Goal: Contribute content

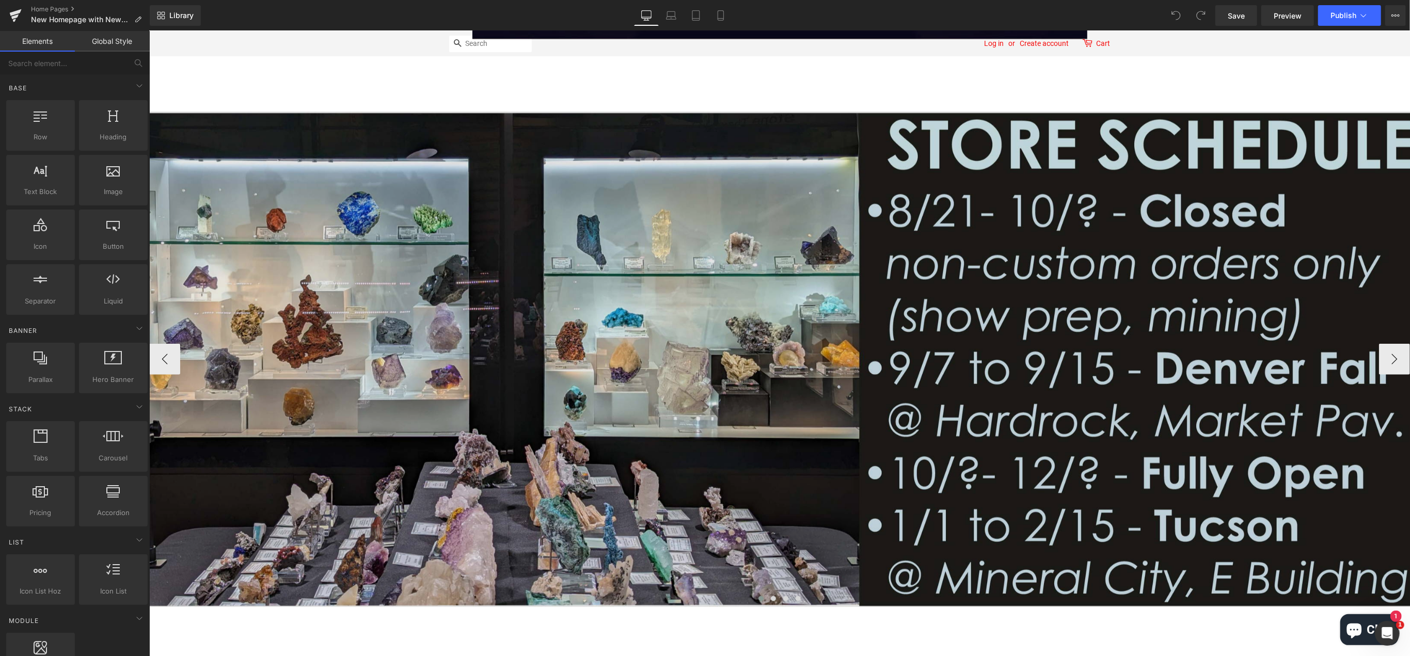
scroll to position [1033, 0]
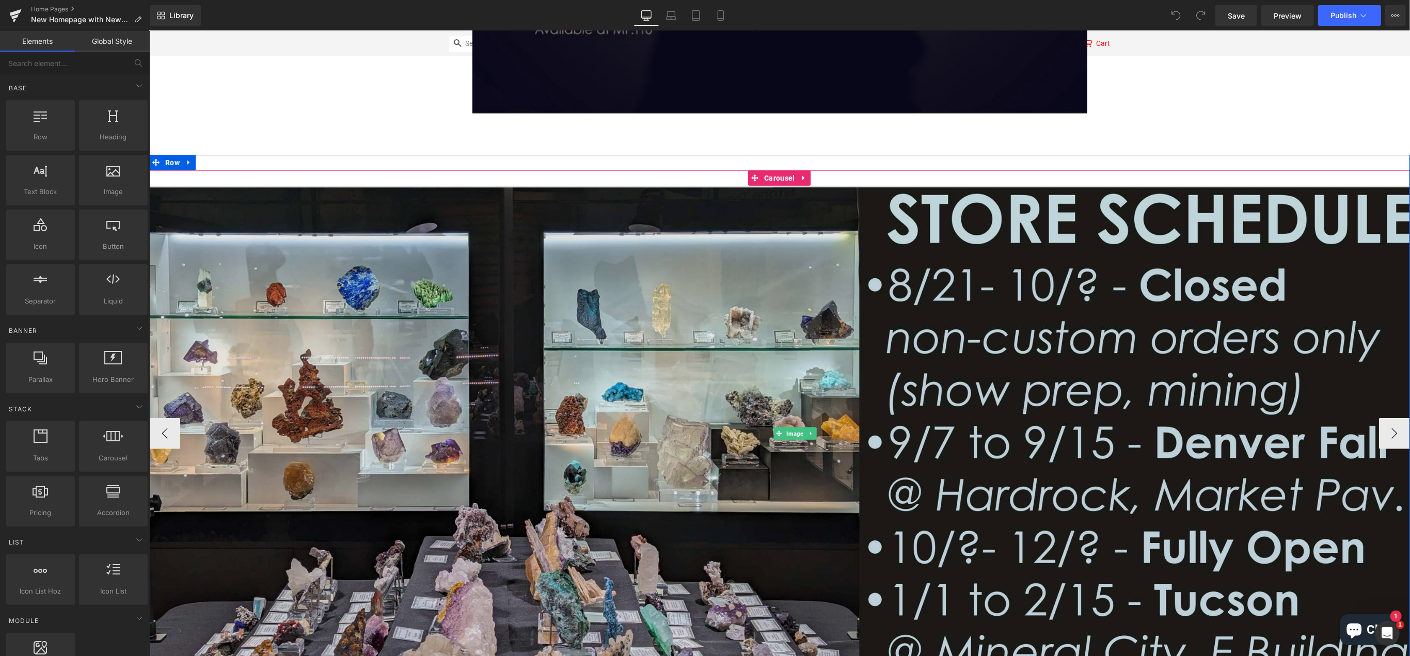
click at [828, 399] on img at bounding box center [794, 434] width 1291 height 496
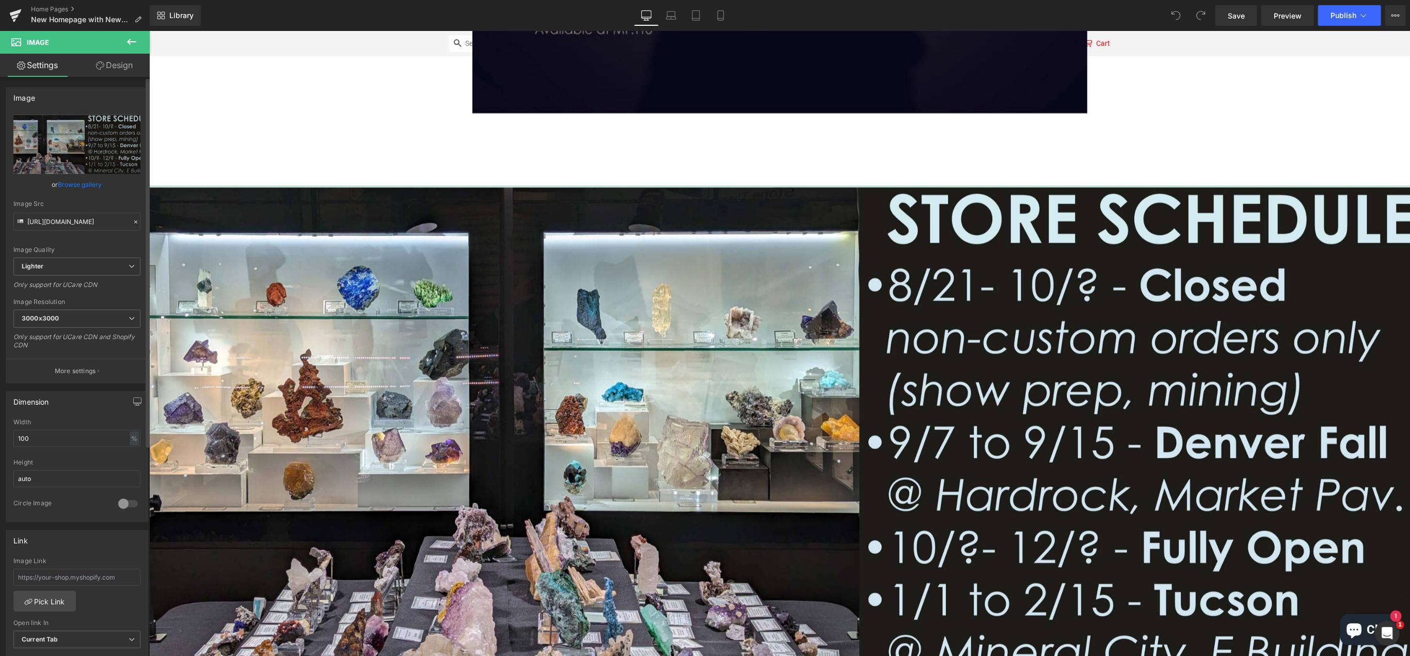
click at [79, 185] on link "Browse gallery" at bounding box center [80, 185] width 44 height 18
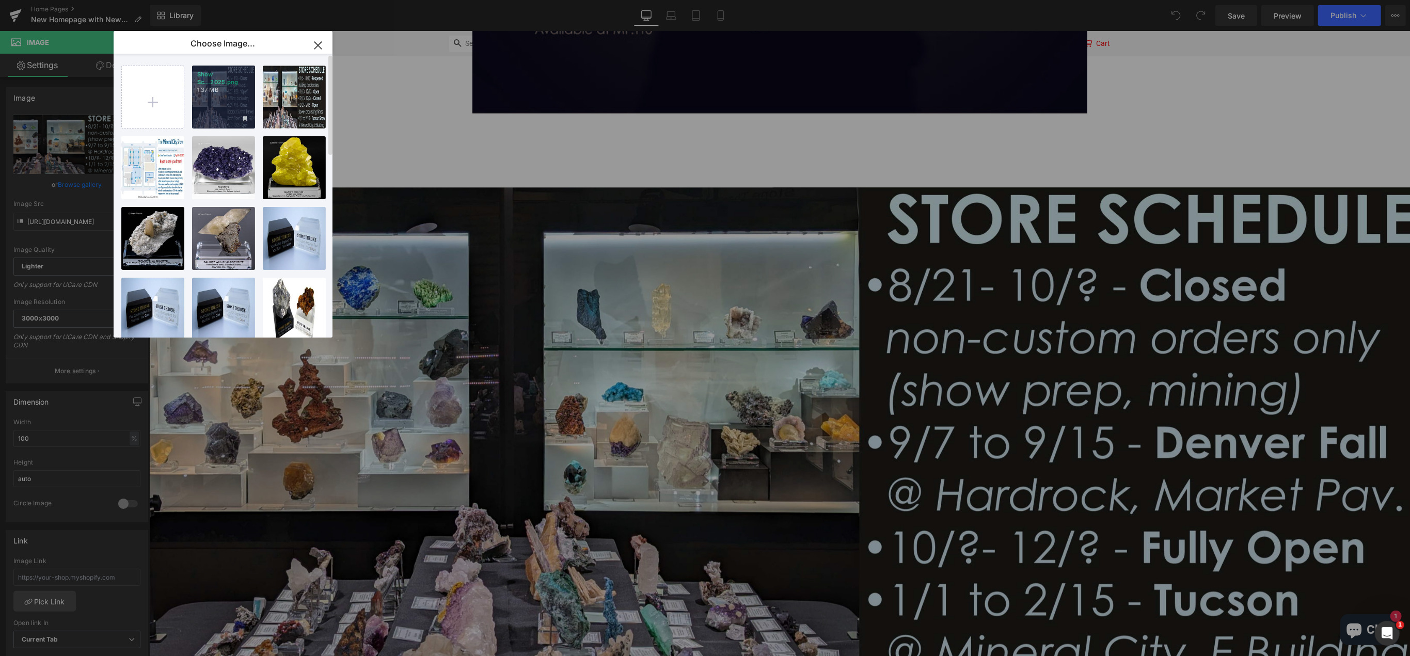
click at [224, 98] on div "Show Sc...2025.png 1.37 MB" at bounding box center [223, 97] width 63 height 63
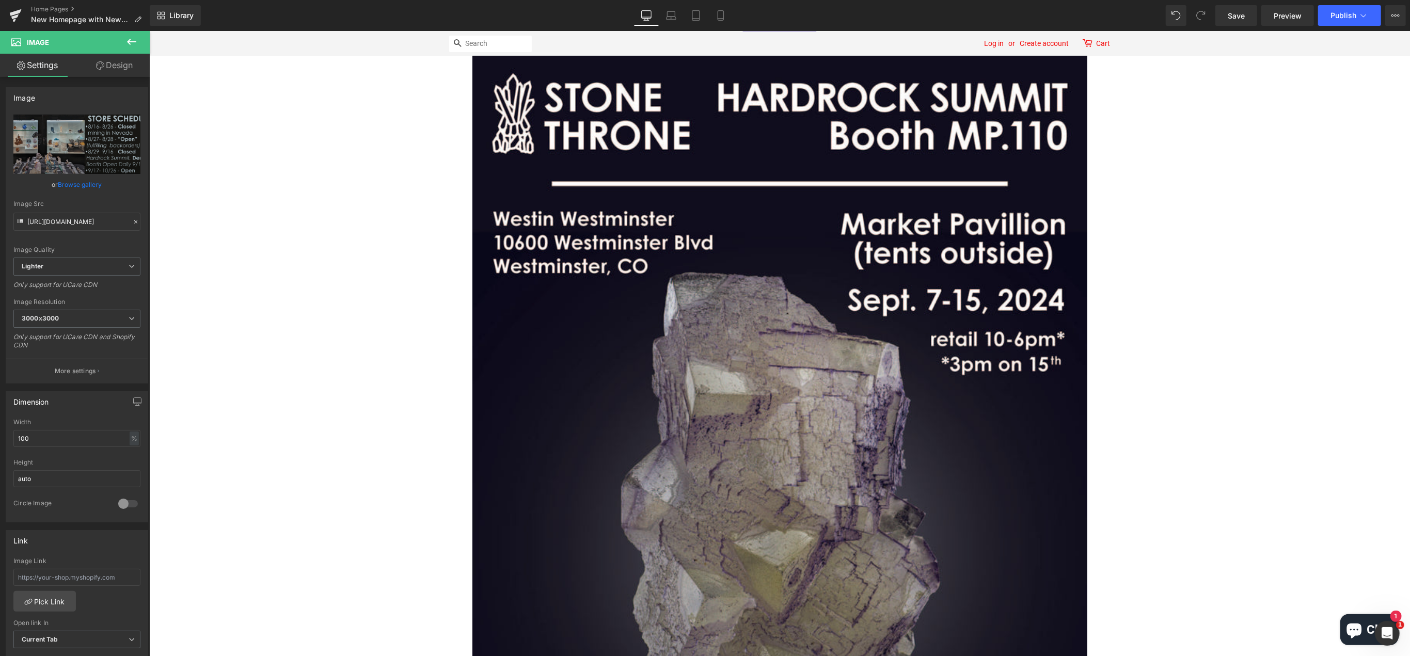
scroll to position [0, 0]
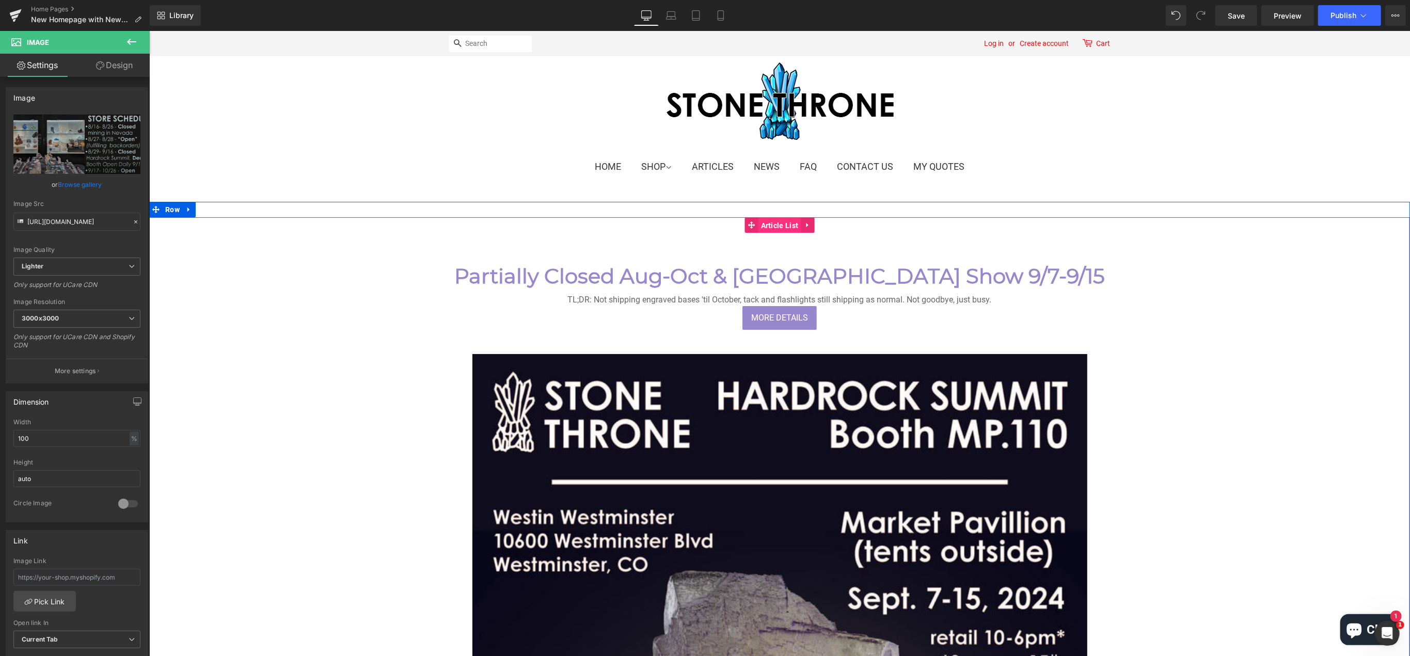
click at [766, 224] on span "Article List" at bounding box center [779, 225] width 43 height 15
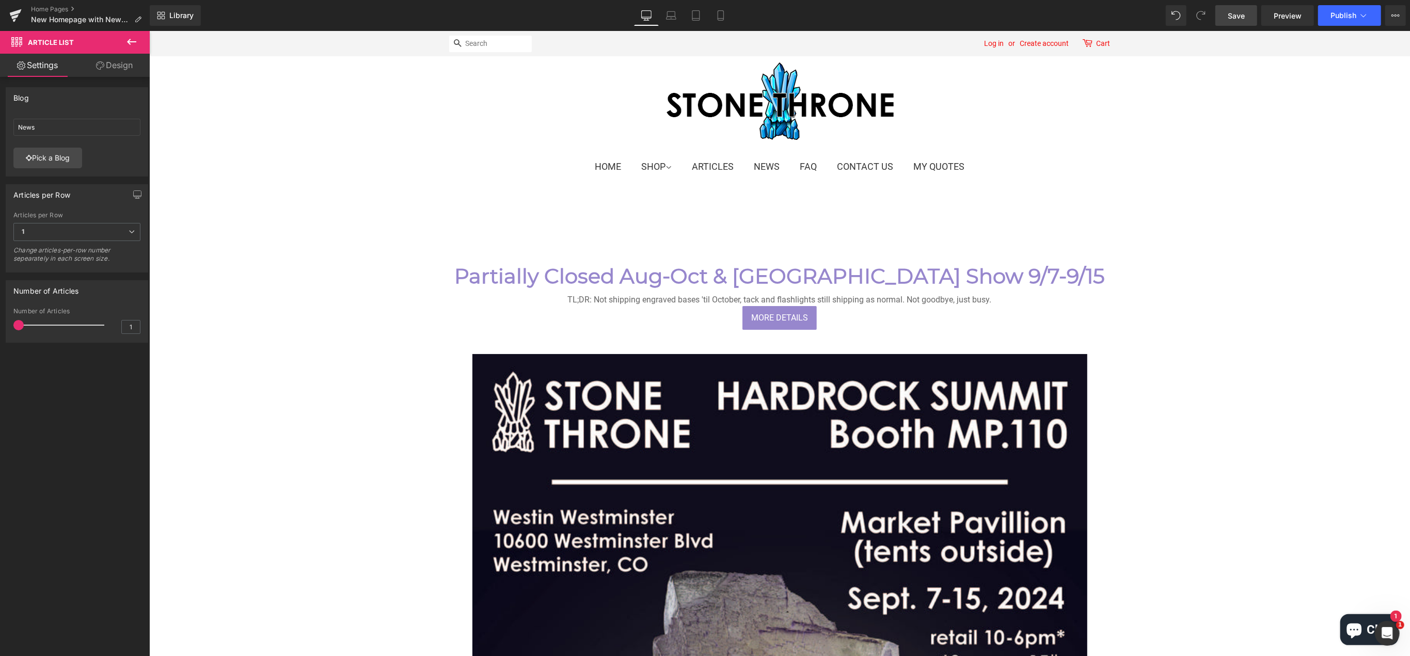
click at [1244, 18] on span "Save" at bounding box center [1236, 15] width 17 height 11
click at [1337, 18] on span "Publish" at bounding box center [1343, 15] width 26 height 8
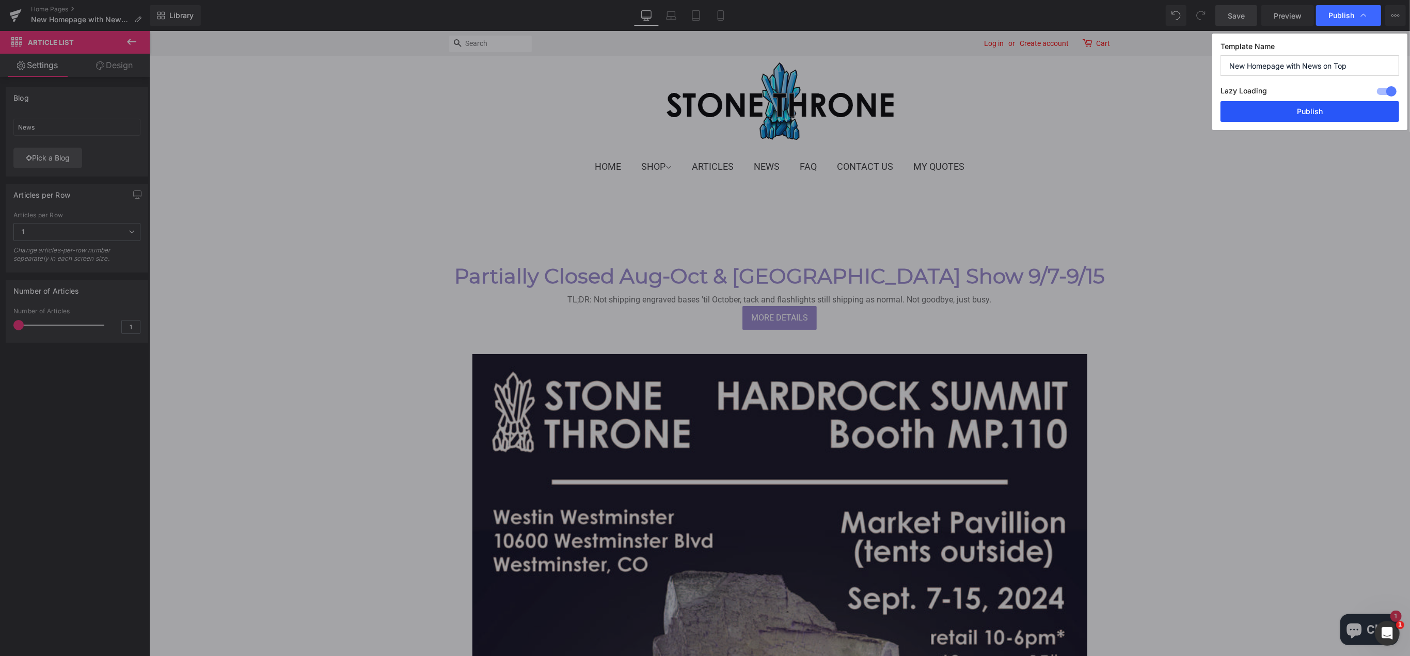
click at [1298, 114] on button "Publish" at bounding box center [1309, 111] width 179 height 21
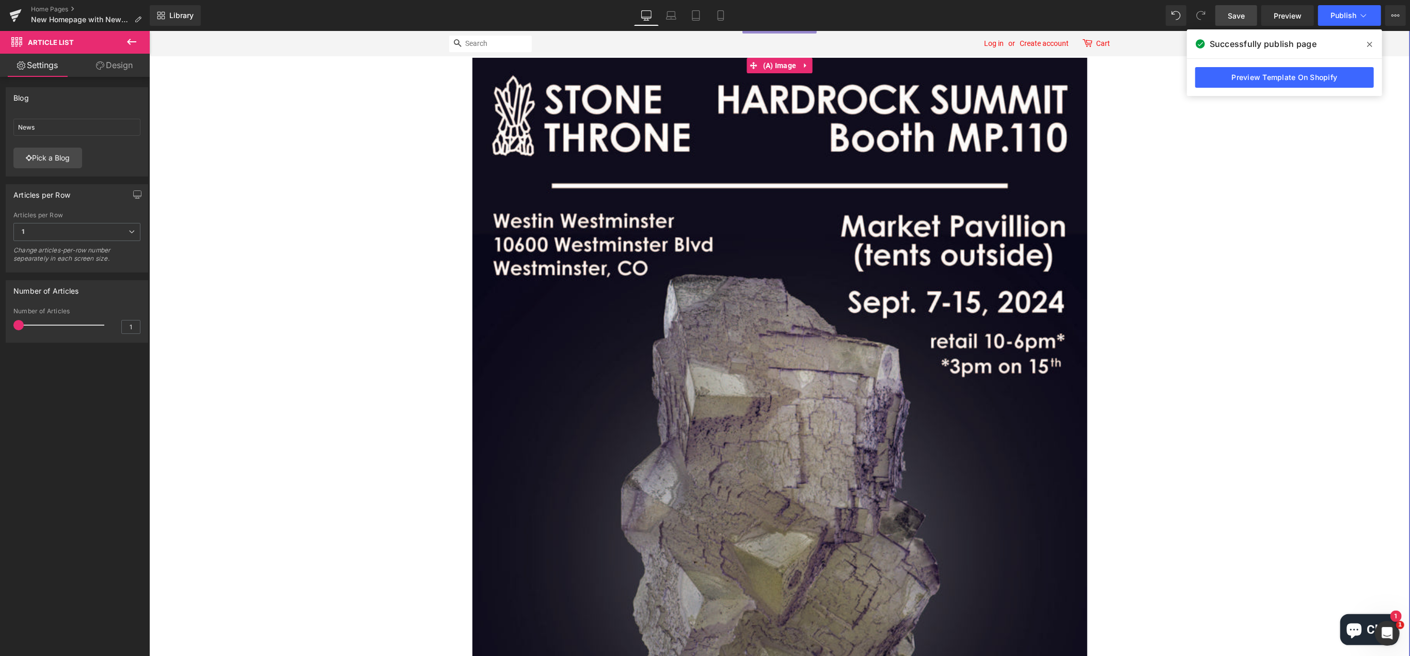
scroll to position [310, 0]
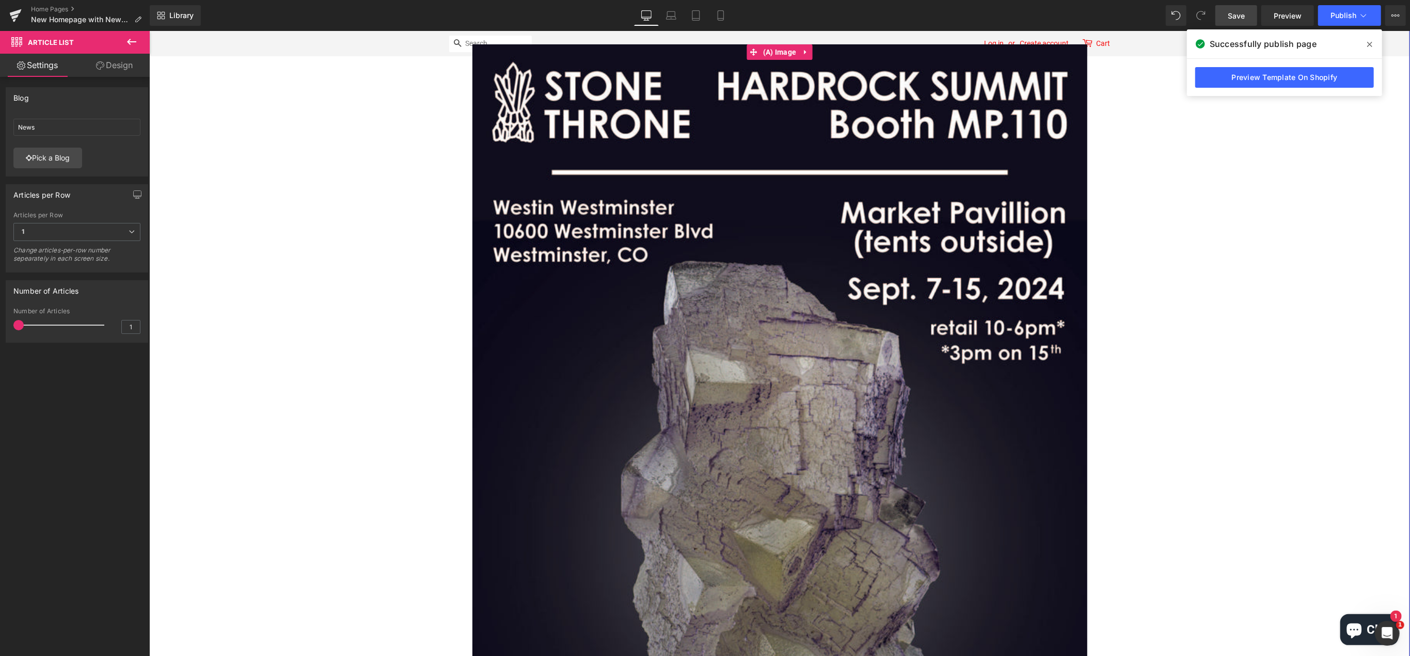
drag, startPoint x: 1264, startPoint y: 232, endPoint x: 1237, endPoint y: 215, distance: 31.8
click div
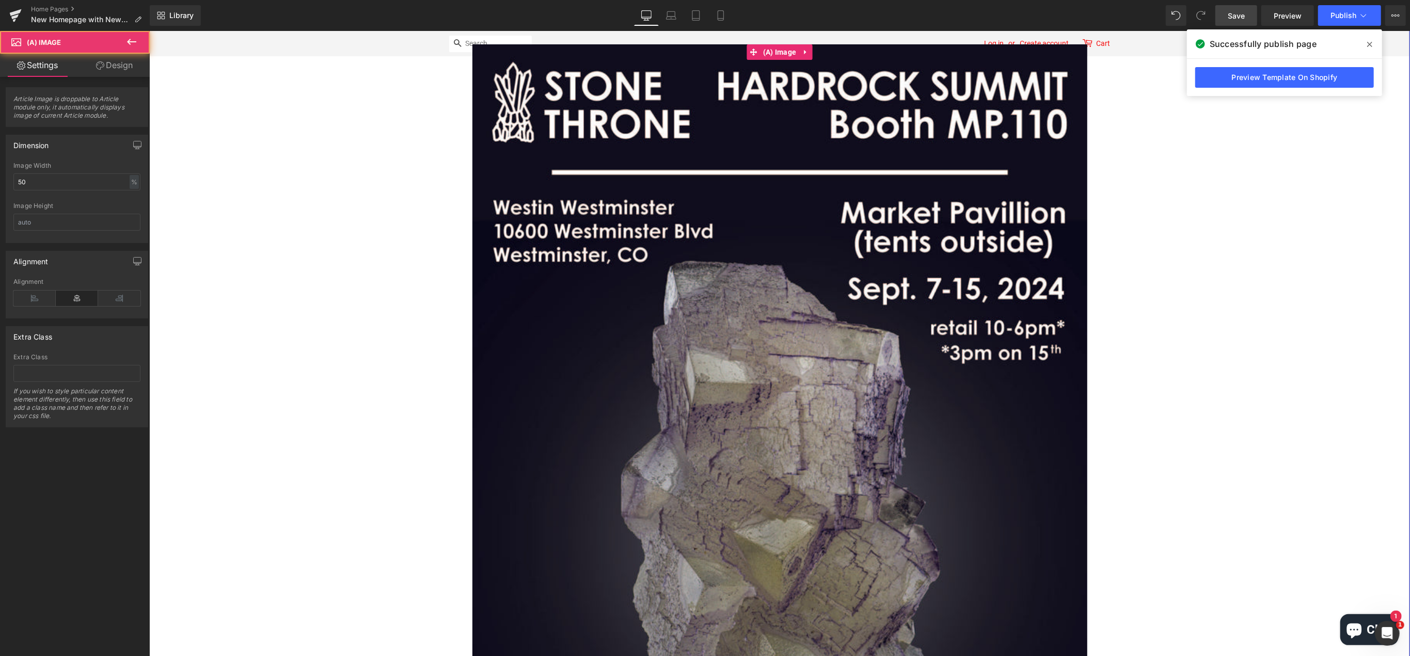
click div
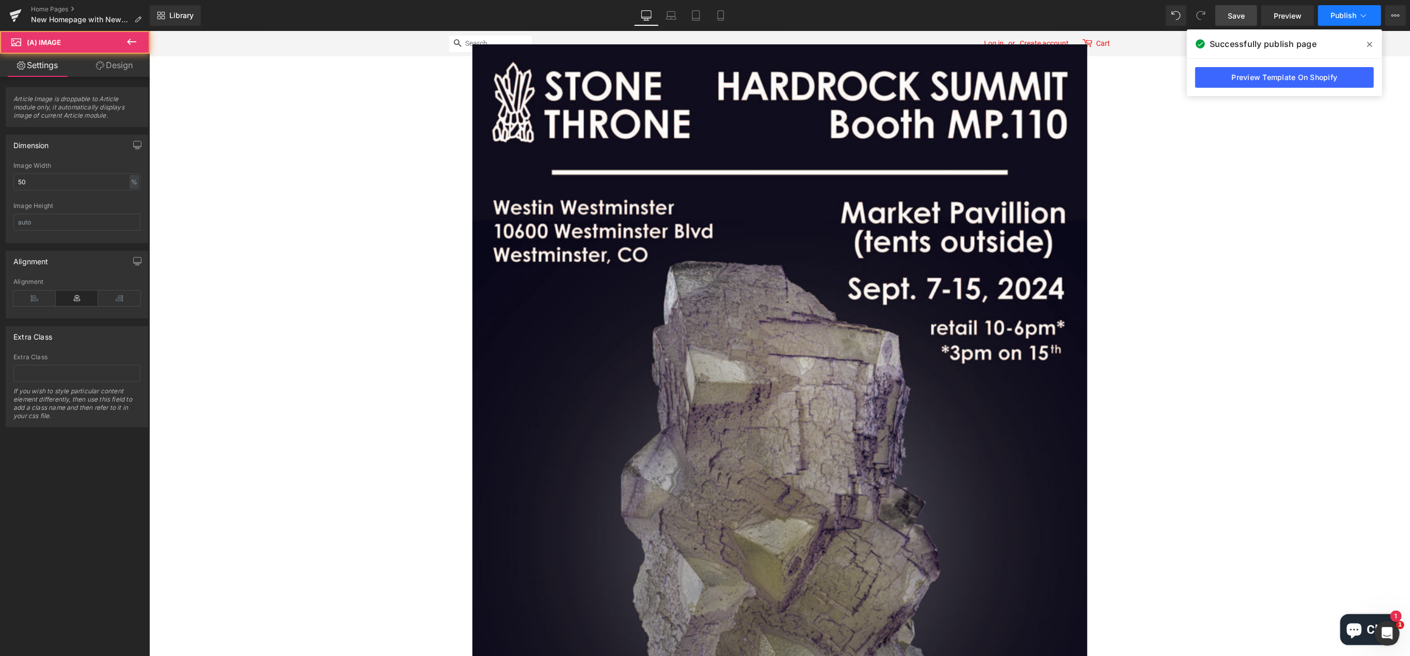
click at [1346, 18] on span "Publish" at bounding box center [1343, 15] width 26 height 8
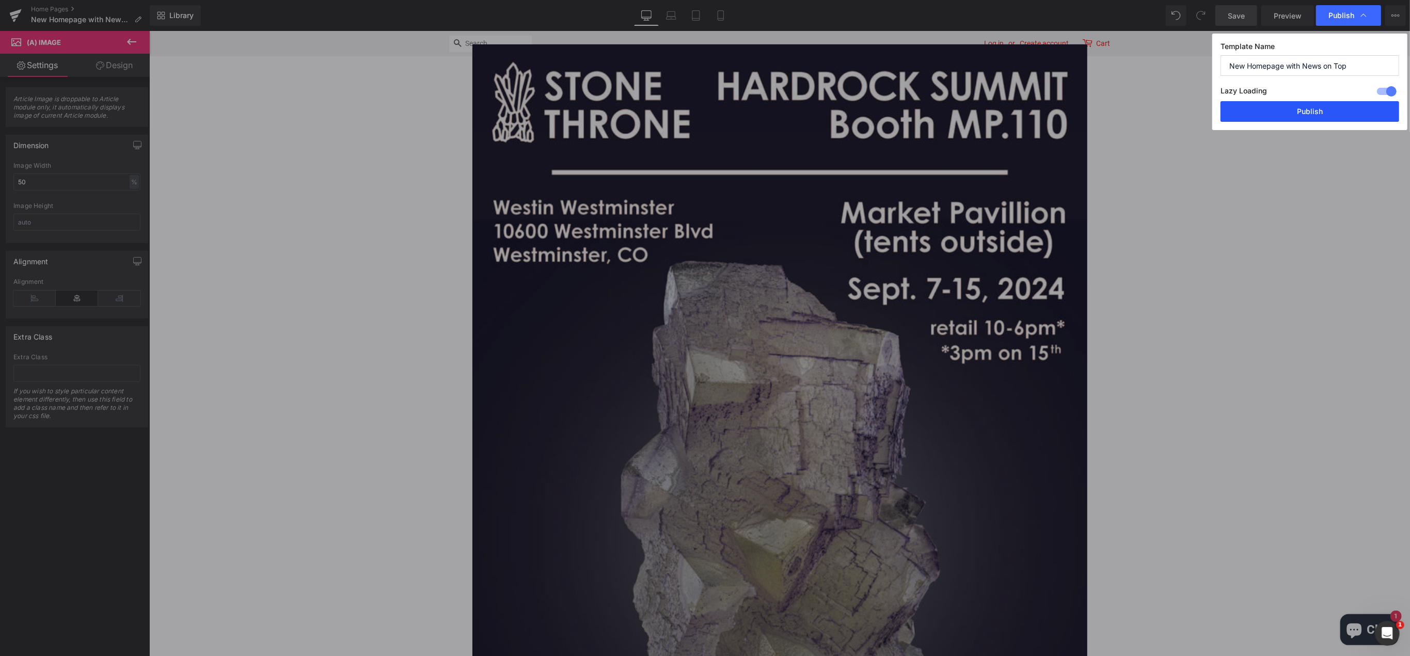
click at [1286, 109] on button "Publish" at bounding box center [1309, 111] width 179 height 21
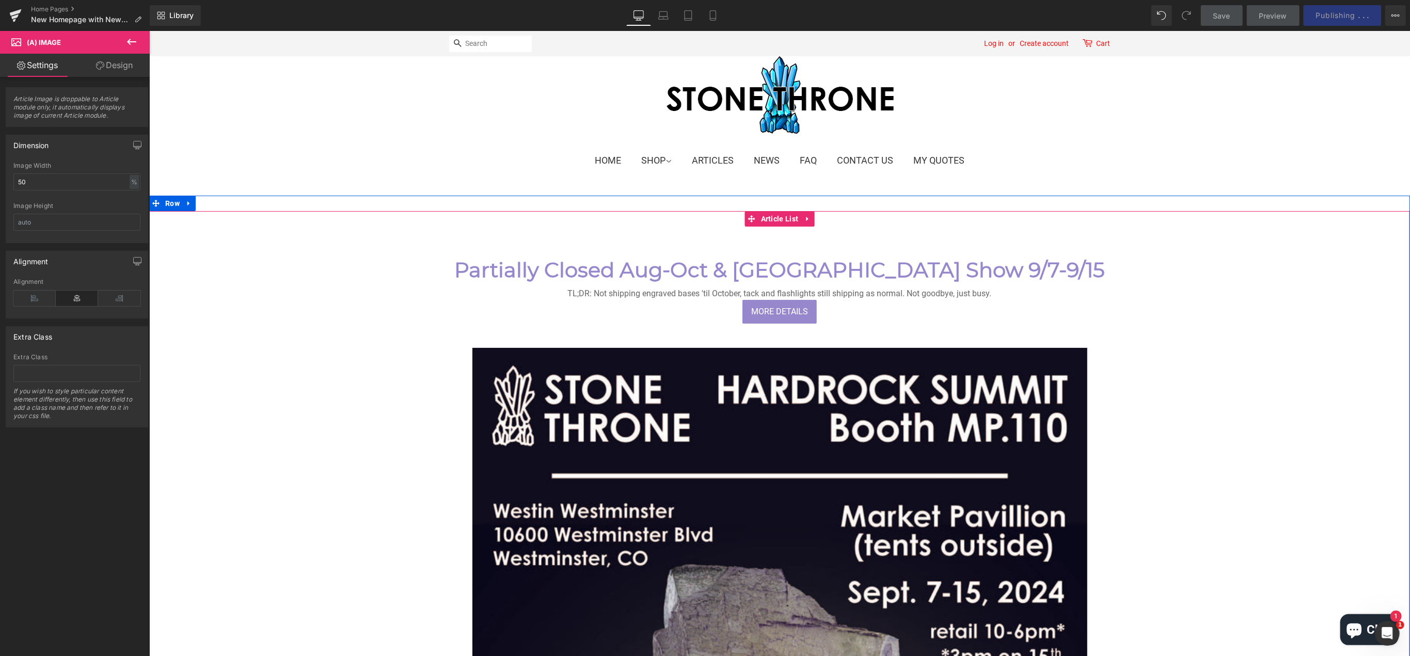
scroll to position [0, 0]
